Goal: Transaction & Acquisition: Purchase product/service

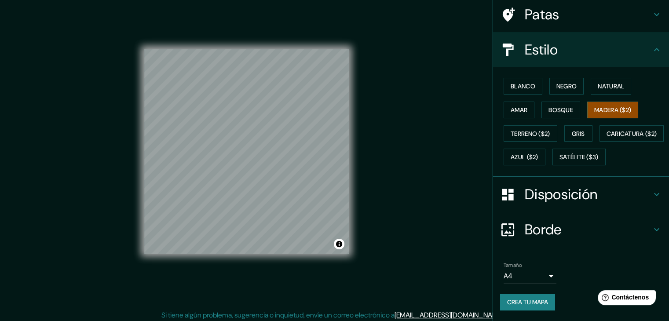
scroll to position [10, 0]
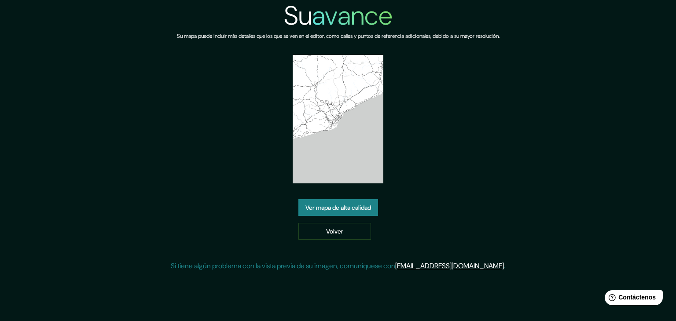
click at [347, 208] on font "Ver mapa de alta calidad" at bounding box center [338, 208] width 66 height 8
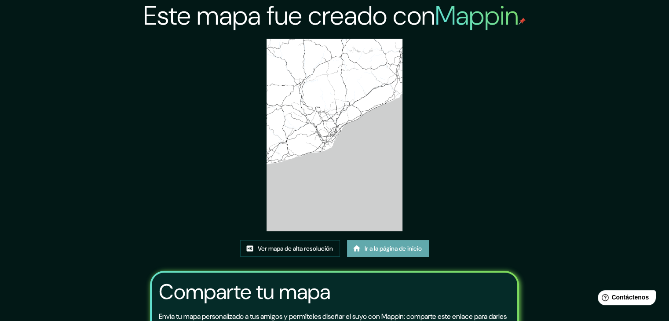
click at [357, 242] on link "Ir a la página de inicio" at bounding box center [388, 248] width 82 height 17
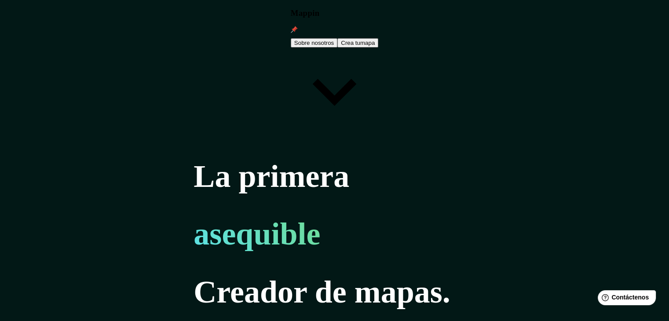
type input "-"
type input "vive 500"
drag, startPoint x: 233, startPoint y: 237, endPoint x: 208, endPoint y: 231, distance: 25.9
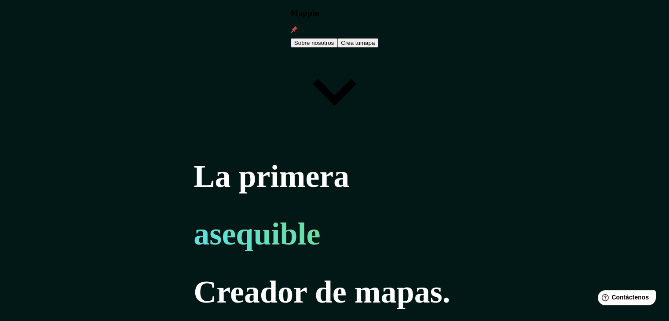
type input "-16.3691783557446, -71.55988679918292"
